Goal: Check status: Check status

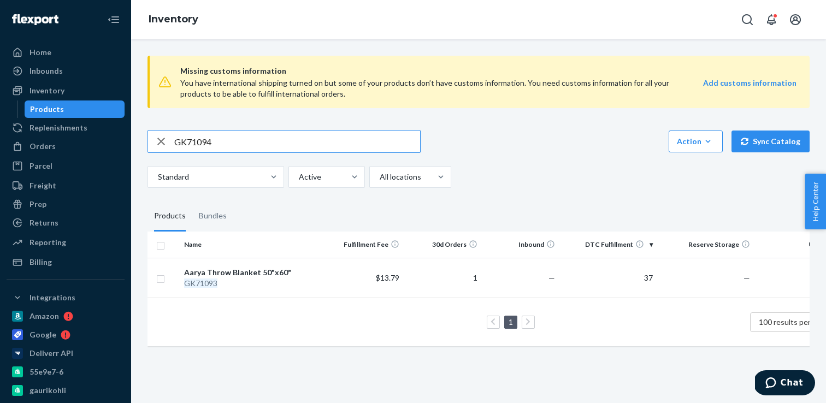
type input "GK71094"
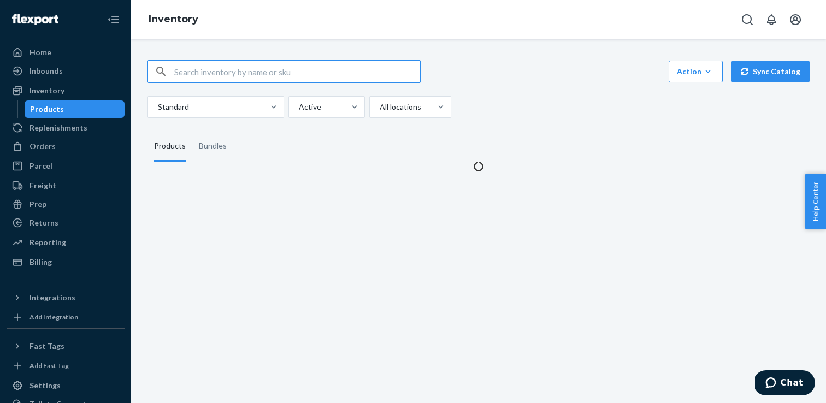
click at [268, 69] on input "text" at bounding box center [297, 72] width 246 height 22
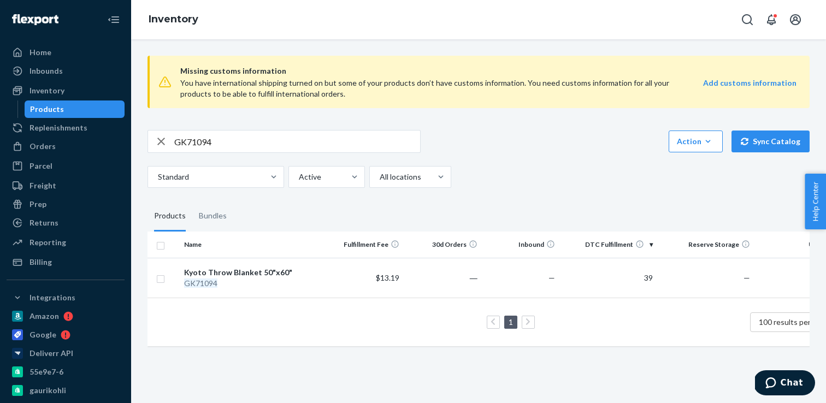
click at [192, 137] on input "GK71094" at bounding box center [297, 142] width 246 height 22
paste input "5"
type input "GK71095"
click at [536, 155] on div "GK71095 Action Create product Create bundle Bulk create products Bulk update pr…" at bounding box center [479, 159] width 662 height 58
